Goal: Information Seeking & Learning: Learn about a topic

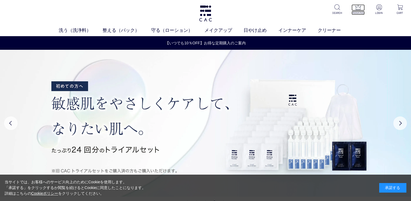
click at [355, 13] on p "RANKING" at bounding box center [358, 13] width 13 height 4
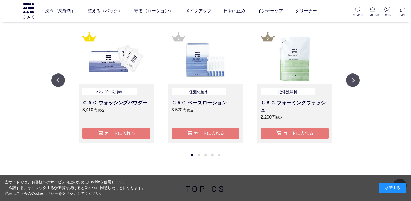
scroll to position [562, 0]
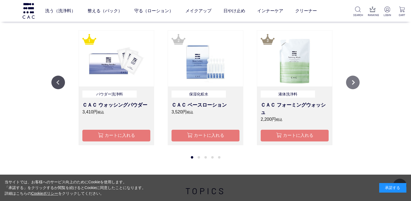
click at [351, 83] on button "Next" at bounding box center [353, 83] width 14 height 14
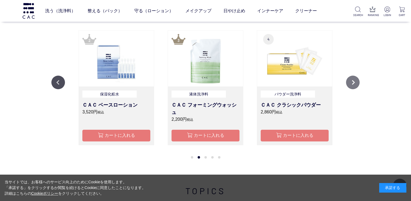
click at [351, 83] on button "Next" at bounding box center [353, 83] width 14 height 14
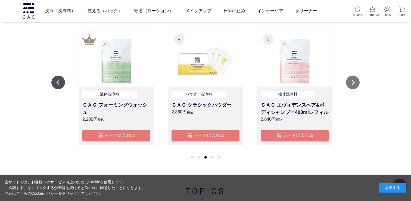
click at [351, 83] on button "Next" at bounding box center [353, 83] width 14 height 14
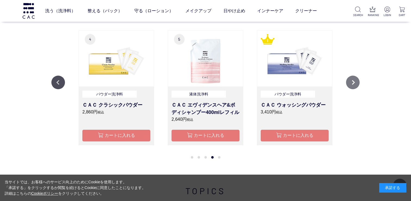
click at [351, 83] on button "Next" at bounding box center [353, 83] width 14 height 14
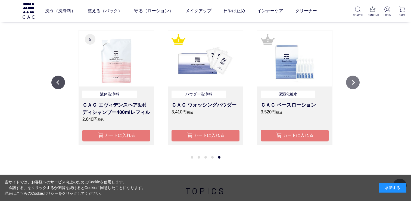
click at [351, 83] on button "Next" at bounding box center [353, 83] width 14 height 14
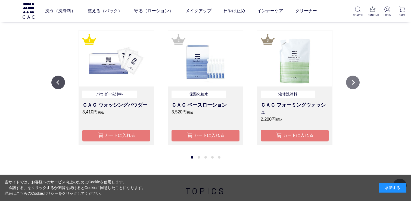
click at [351, 83] on button "Next" at bounding box center [353, 83] width 14 height 14
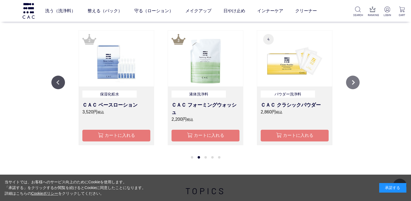
click at [351, 83] on button "Next" at bounding box center [353, 83] width 14 height 14
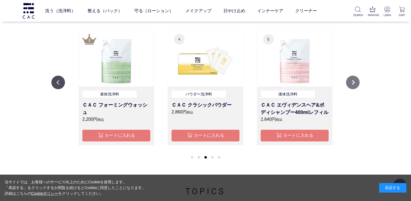
click at [351, 83] on button "Next" at bounding box center [353, 83] width 14 height 14
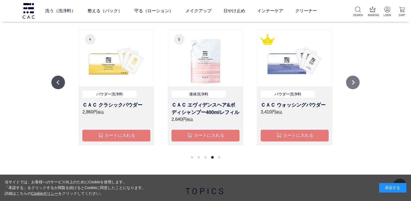
click at [351, 83] on button "Next" at bounding box center [353, 83] width 14 height 14
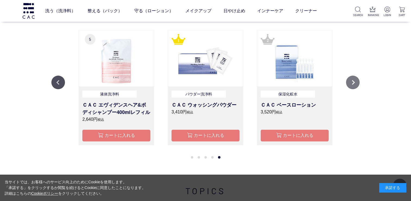
click at [354, 82] on button "Next" at bounding box center [353, 83] width 14 height 14
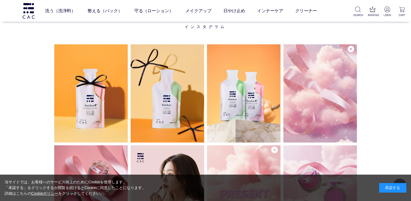
scroll to position [1342, 0]
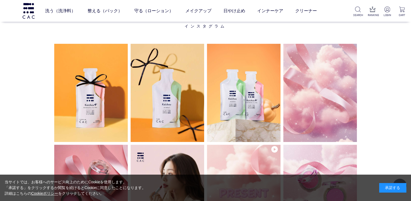
click at [387, 187] on div "承諾する" at bounding box center [393, 188] width 27 height 10
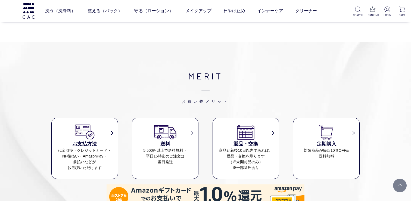
scroll to position [2833, 0]
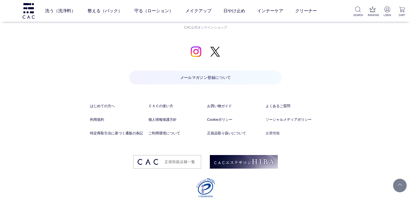
click at [270, 131] on link "企業情報" at bounding box center [293, 133] width 55 height 5
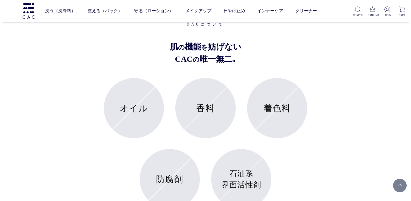
scroll to position [1937, 0]
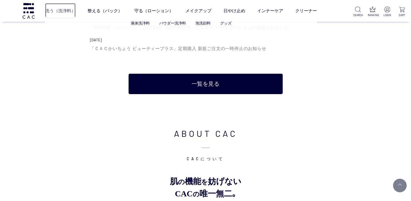
click at [62, 12] on link "洗う（洗浄料）" at bounding box center [60, 10] width 30 height 15
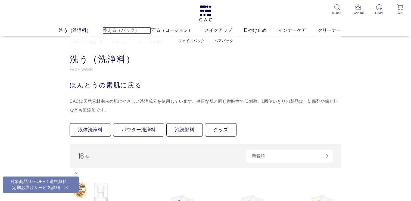
click at [115, 30] on link "整える（パック）" at bounding box center [127, 30] width 49 height 7
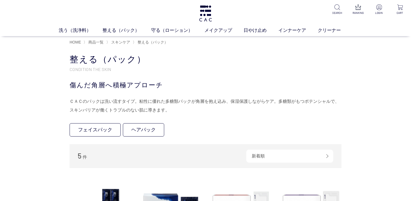
click at [158, 34] on ul "洗う（洗浄料） 液体洗浄料 パウダー洗浄料 泡洗顔料 グッズ 整える（パック） フェイスパック ヘアパック 守る（ローション） 保湿化粧水 柔軟化粧水 美容液…" at bounding box center [205, 31] width 411 height 9
click at [159, 31] on link "守る（ローション）" at bounding box center [177, 30] width 53 height 7
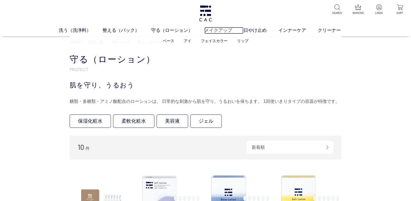
click at [224, 31] on link "メイクアップ" at bounding box center [224, 30] width 39 height 7
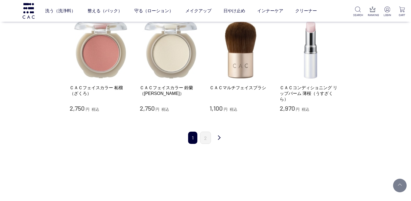
scroll to position [526, 0]
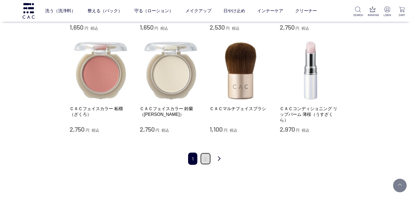
click at [206, 153] on link "2" at bounding box center [205, 159] width 11 height 12
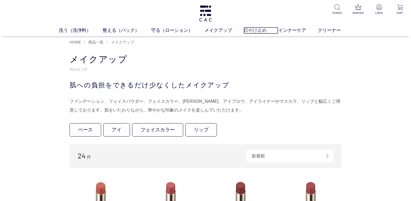
click at [255, 29] on link "日やけ止め" at bounding box center [261, 30] width 35 height 7
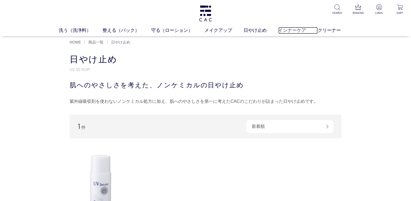
click at [289, 33] on link "インナーケア" at bounding box center [298, 30] width 39 height 7
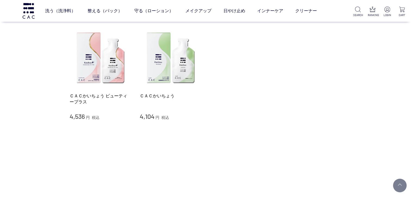
scroll to position [48, 0]
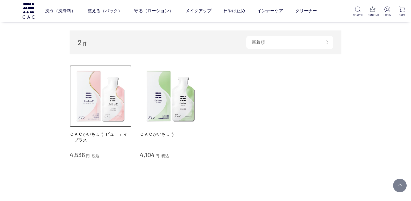
click at [100, 102] on img at bounding box center [101, 96] width 62 height 62
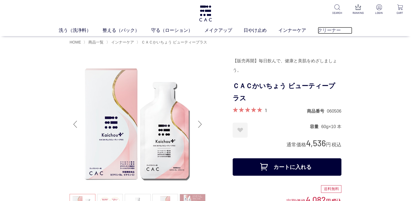
click at [325, 31] on link "クリーナー" at bounding box center [335, 30] width 35 height 7
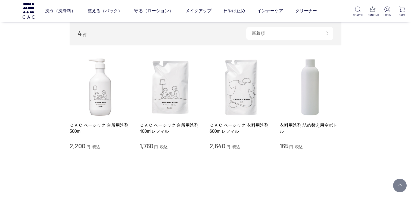
scroll to position [56, 0]
